Goal: Connect with others: Connect with others

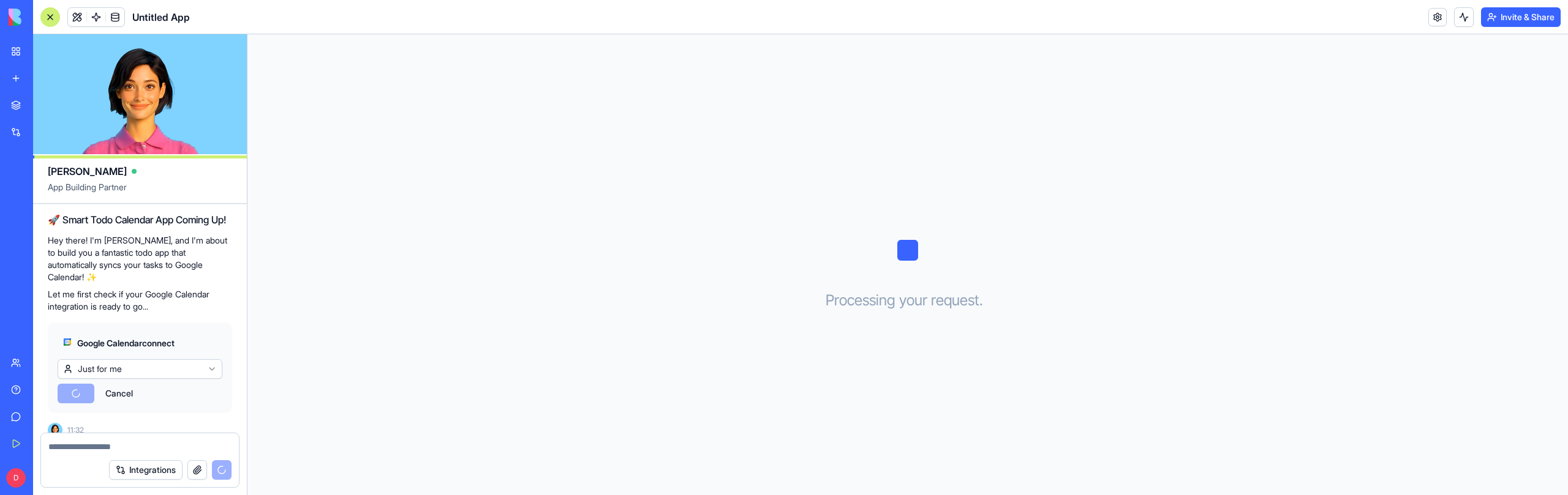
scroll to position [187, 0]
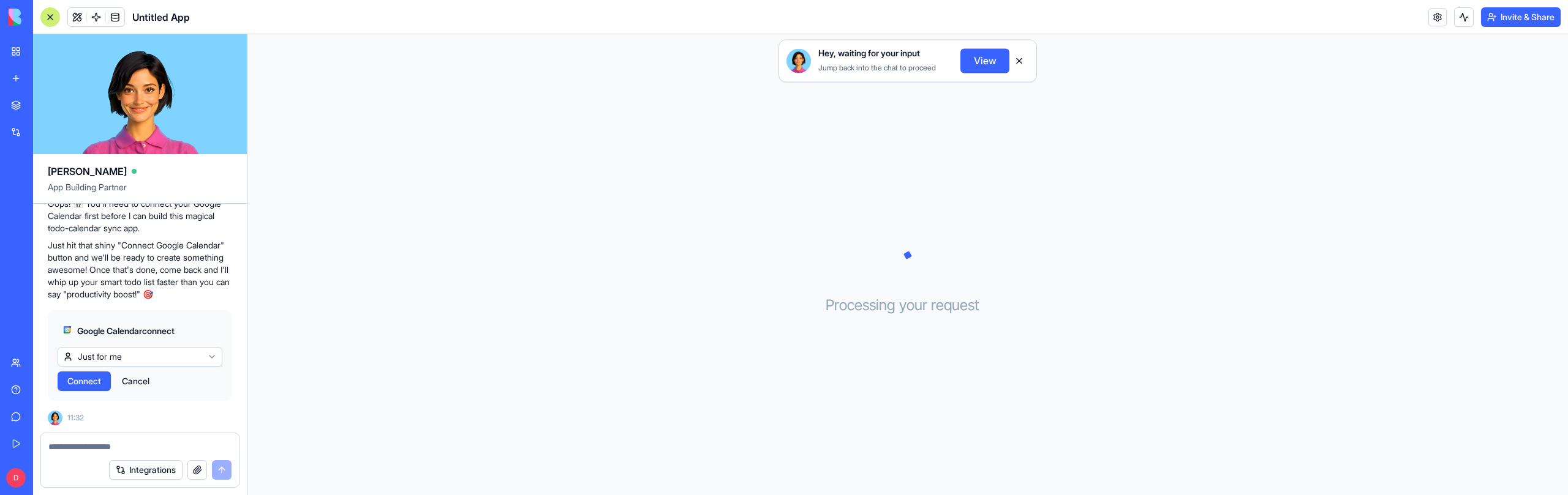
click at [97, 382] on span "Connect" at bounding box center [84, 381] width 34 height 12
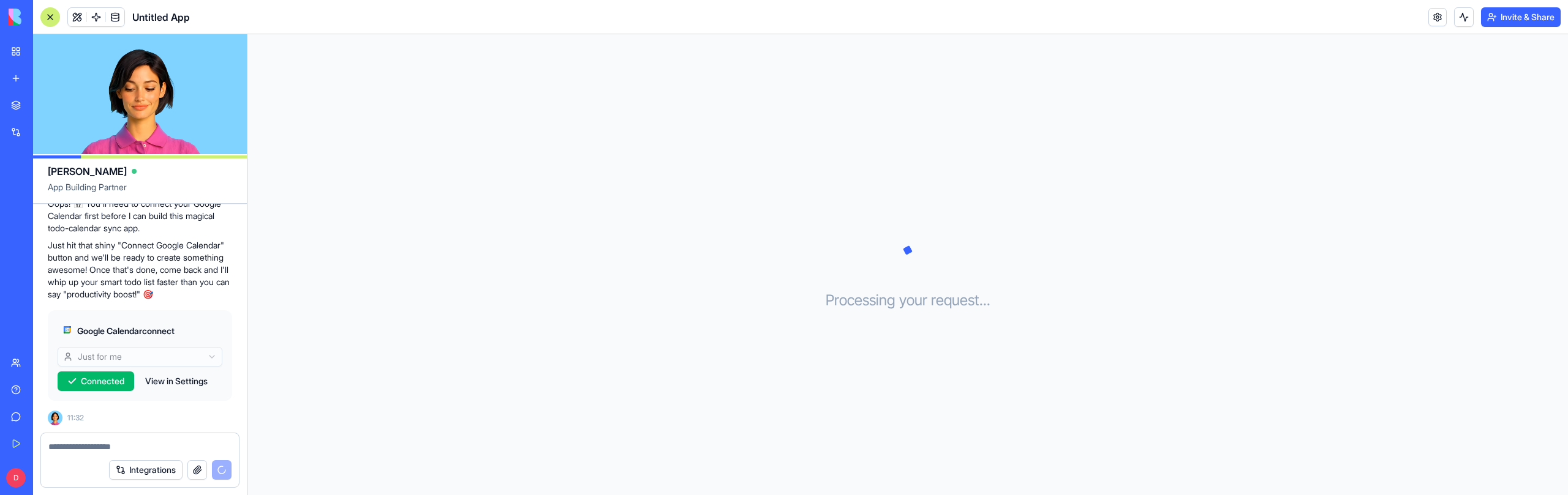
scroll to position [256, 0]
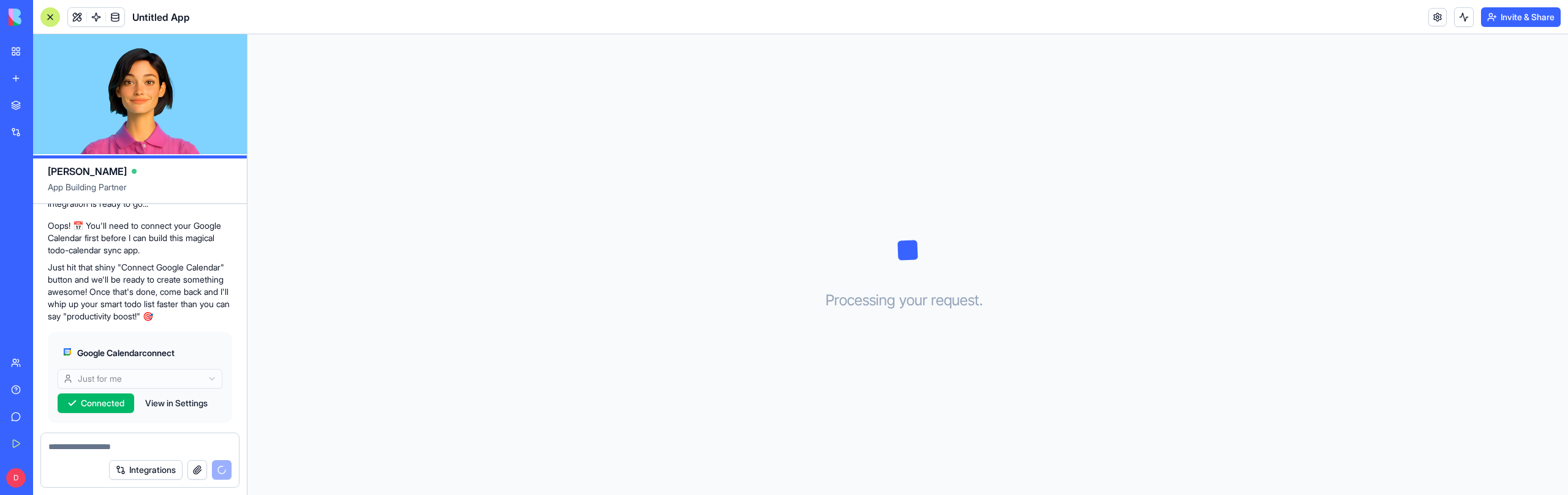
scroll to position [290, 0]
